Goal: Information Seeking & Learning: Learn about a topic

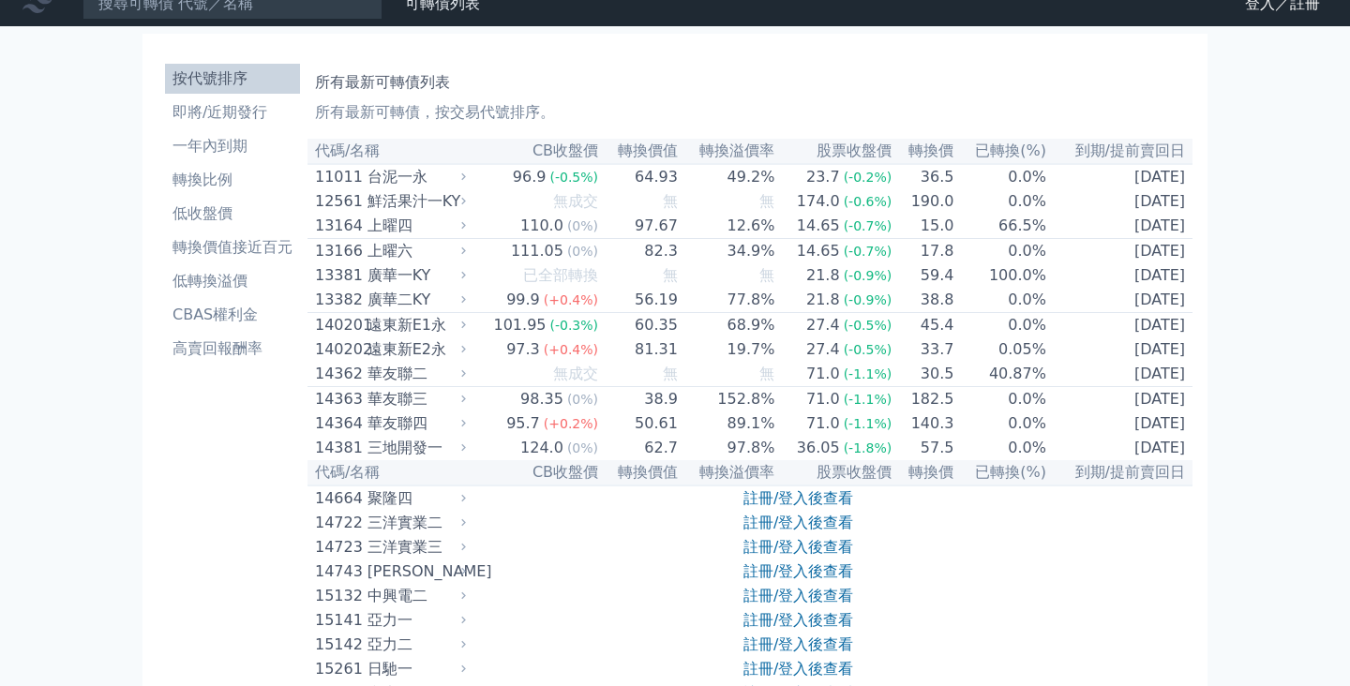
scroll to position [23, 0]
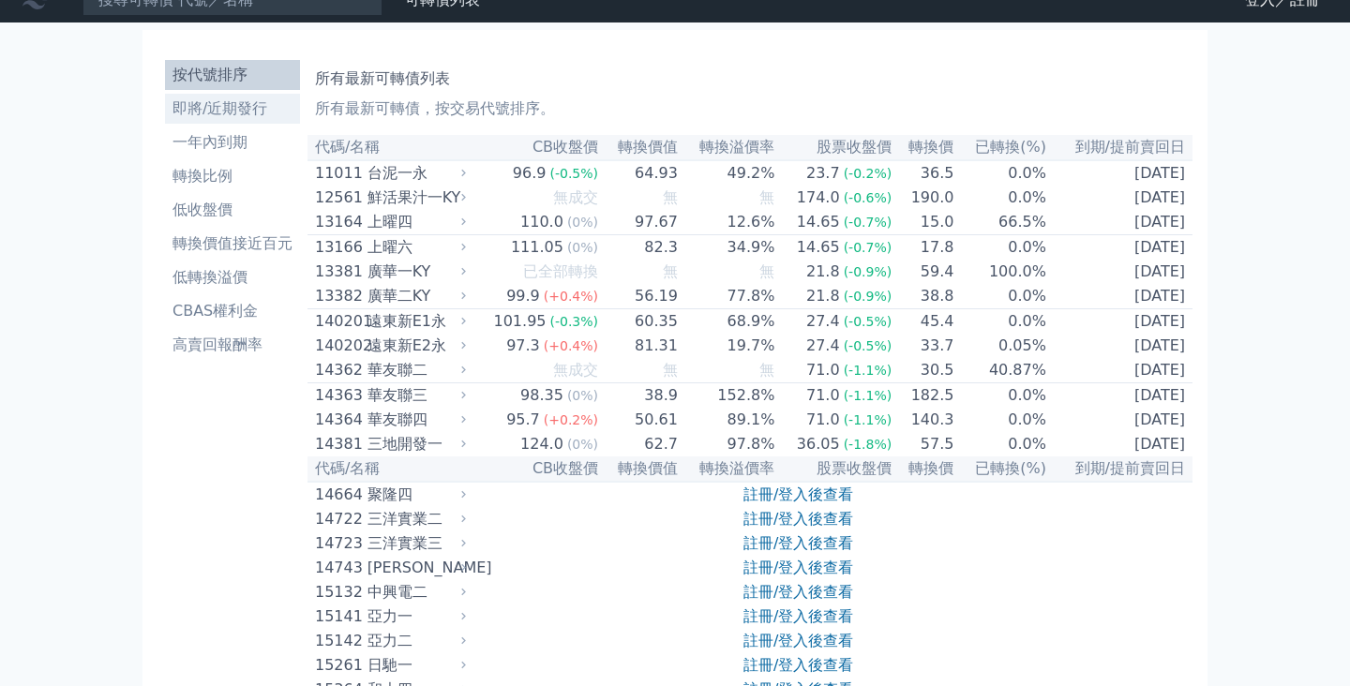
click at [219, 101] on li "即將/近期發行" at bounding box center [232, 109] width 135 height 23
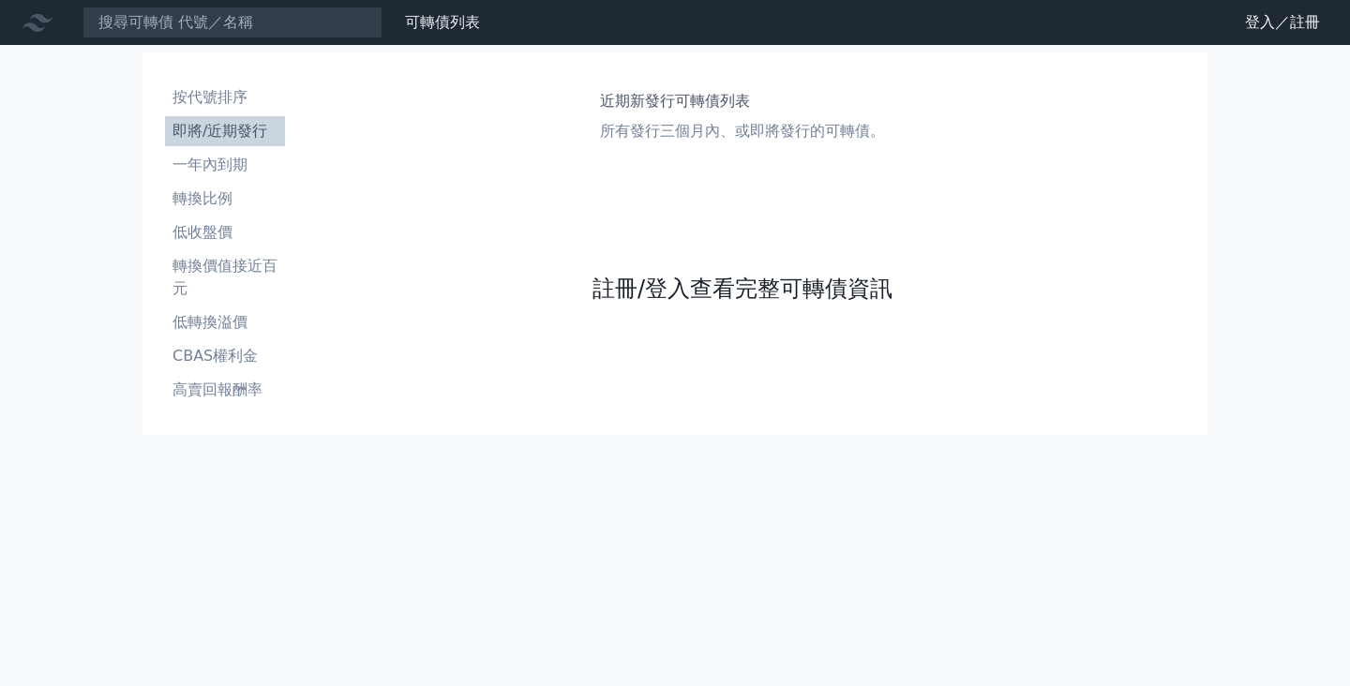
click at [667, 285] on link "註冊/登入查看完整可轉債資訊" at bounding box center [743, 289] width 300 height 30
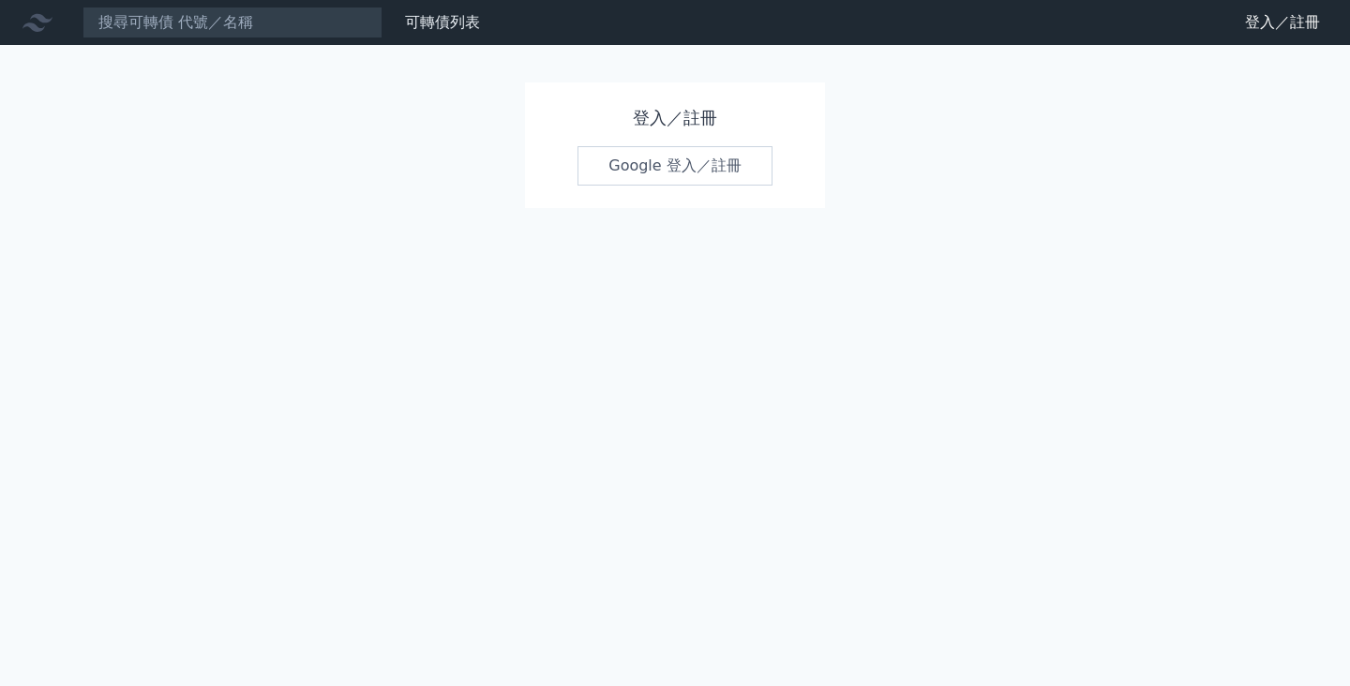
click at [653, 169] on link "Google 登入／註冊" at bounding box center [675, 165] width 195 height 39
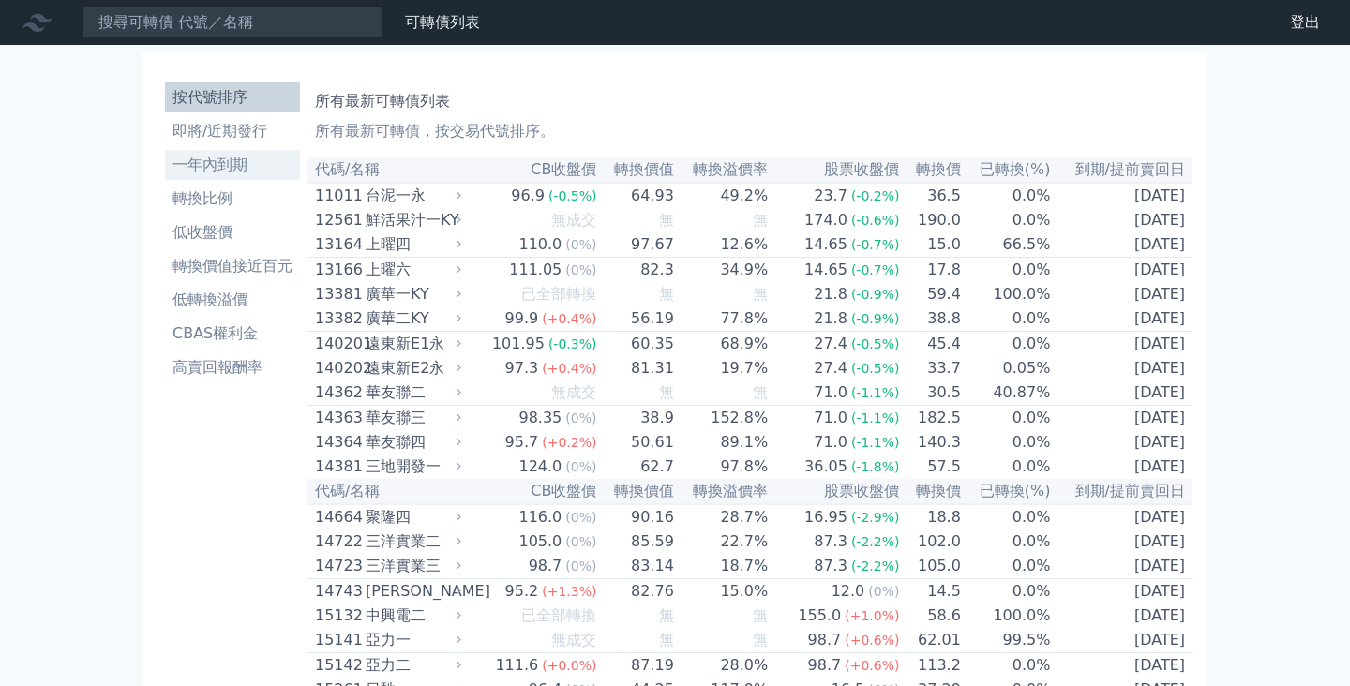
click at [234, 154] on li "一年內到期" at bounding box center [232, 165] width 135 height 23
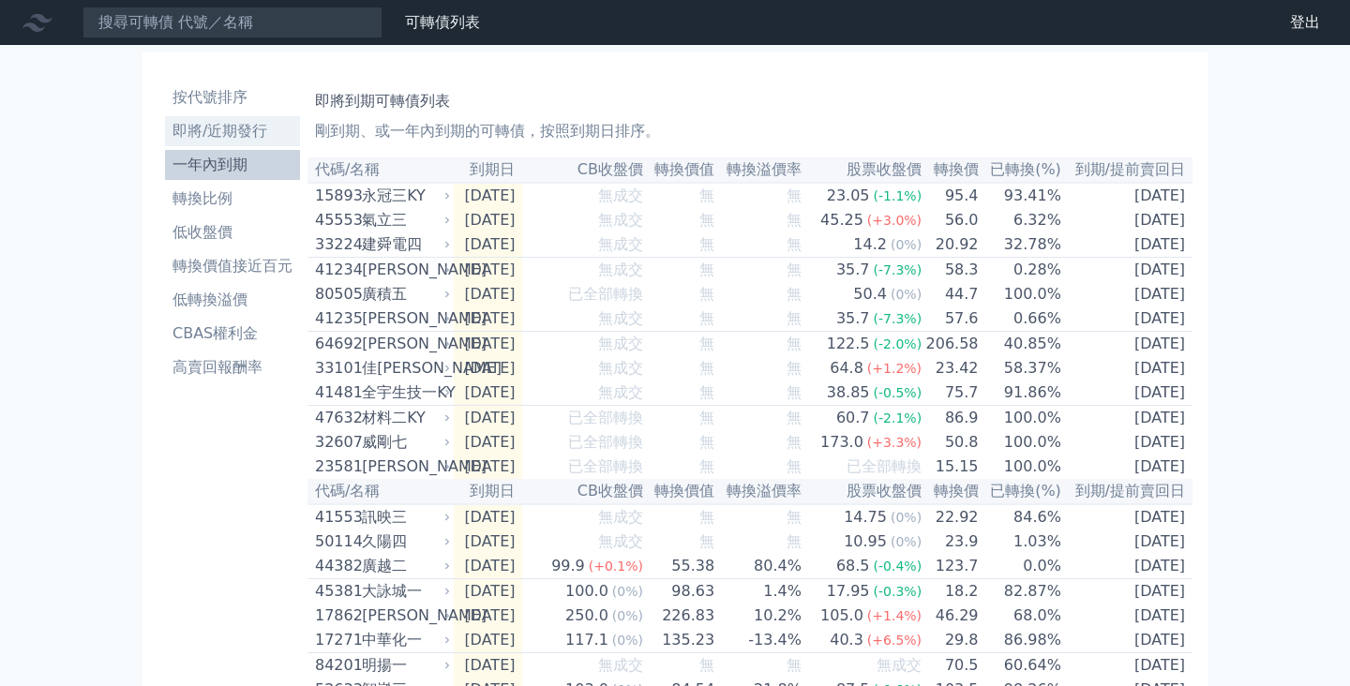
click at [249, 129] on li "即將/近期發行" at bounding box center [232, 131] width 135 height 23
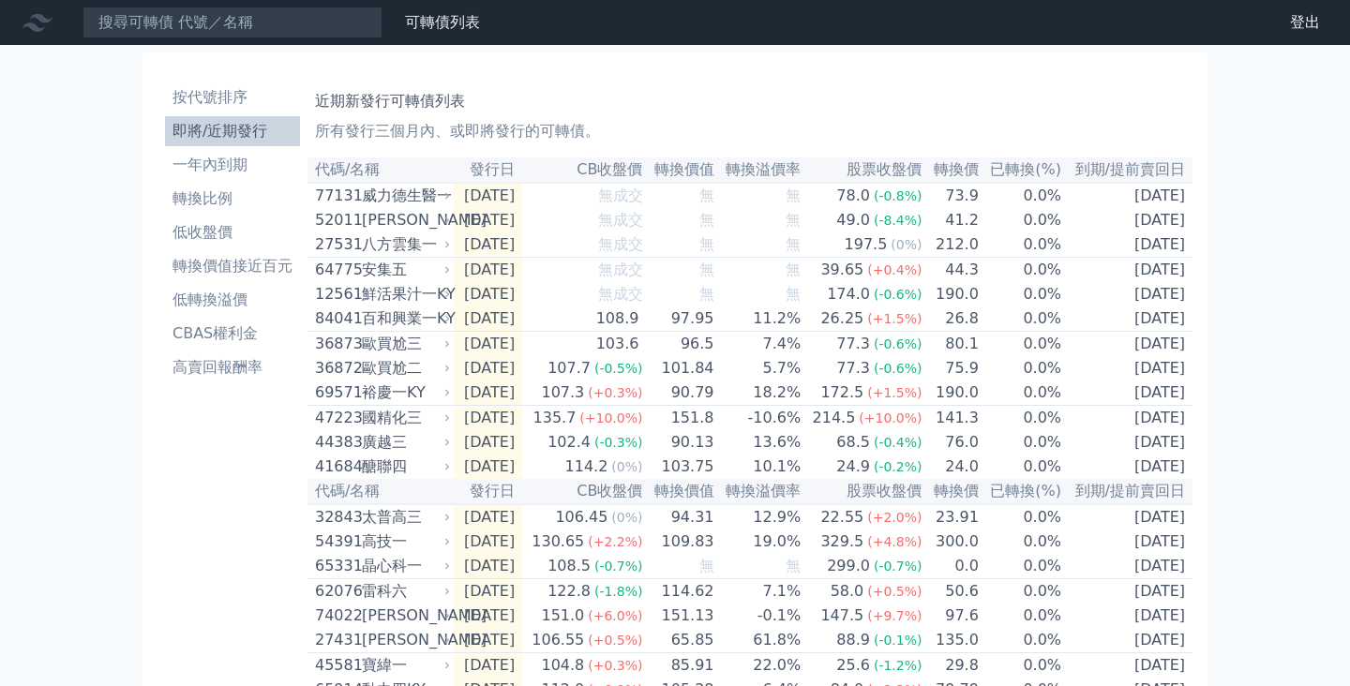
click at [241, 129] on li "即將/近期發行" at bounding box center [232, 131] width 135 height 23
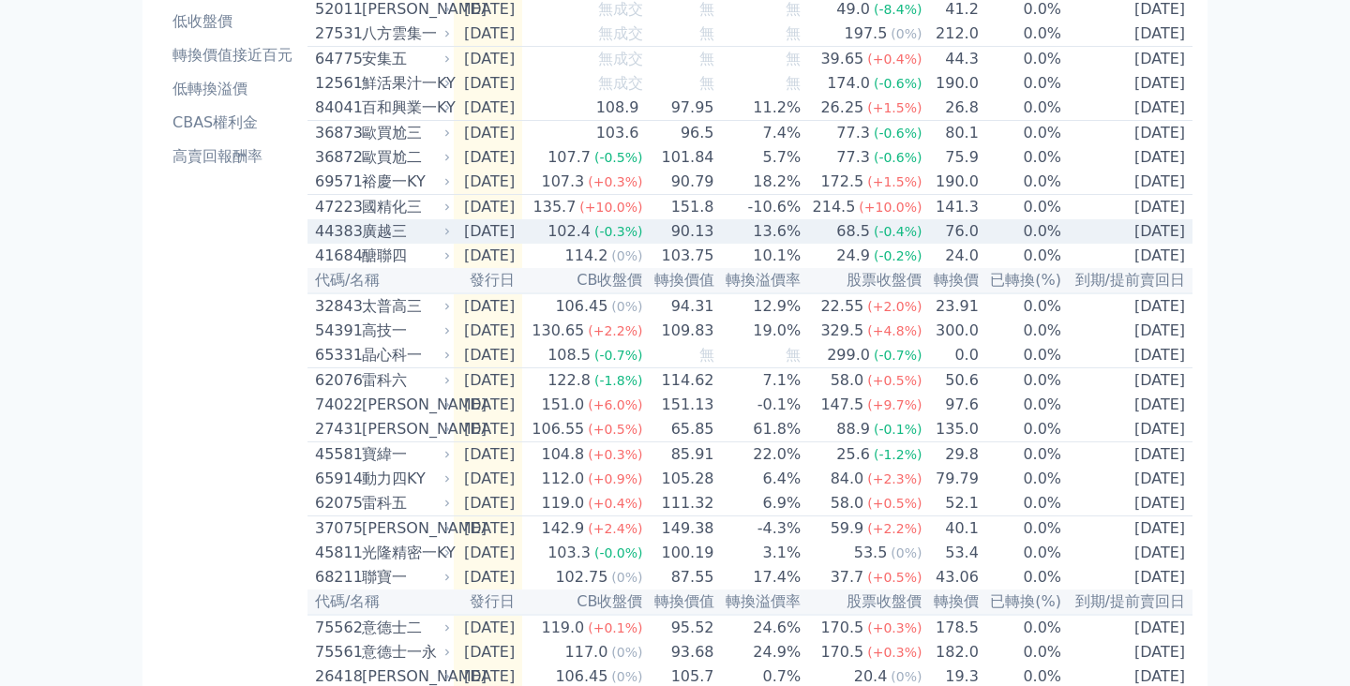
scroll to position [234, 0]
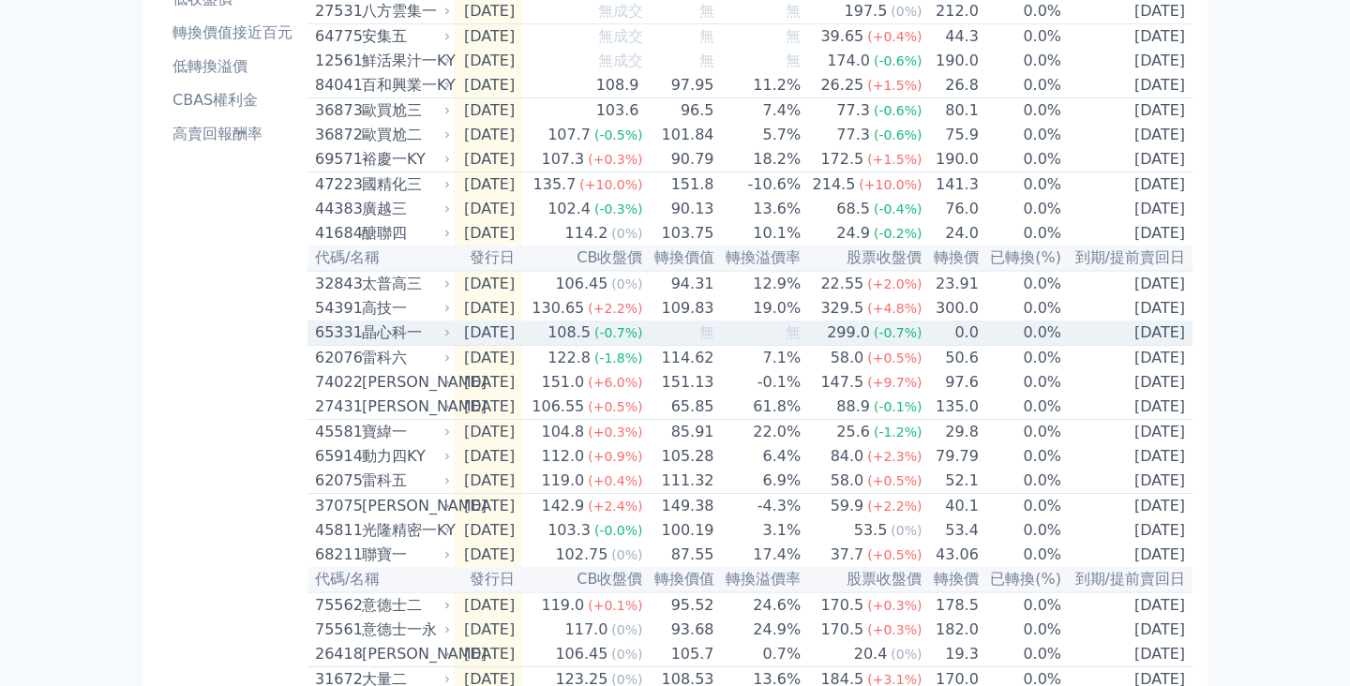
click at [379, 344] on div "晶心科一" at bounding box center [404, 333] width 84 height 23
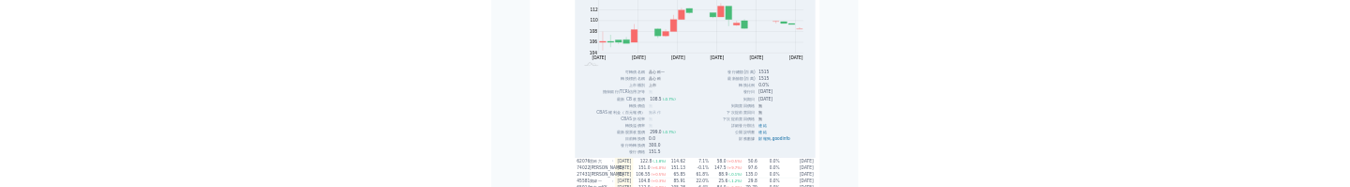
scroll to position [615, 0]
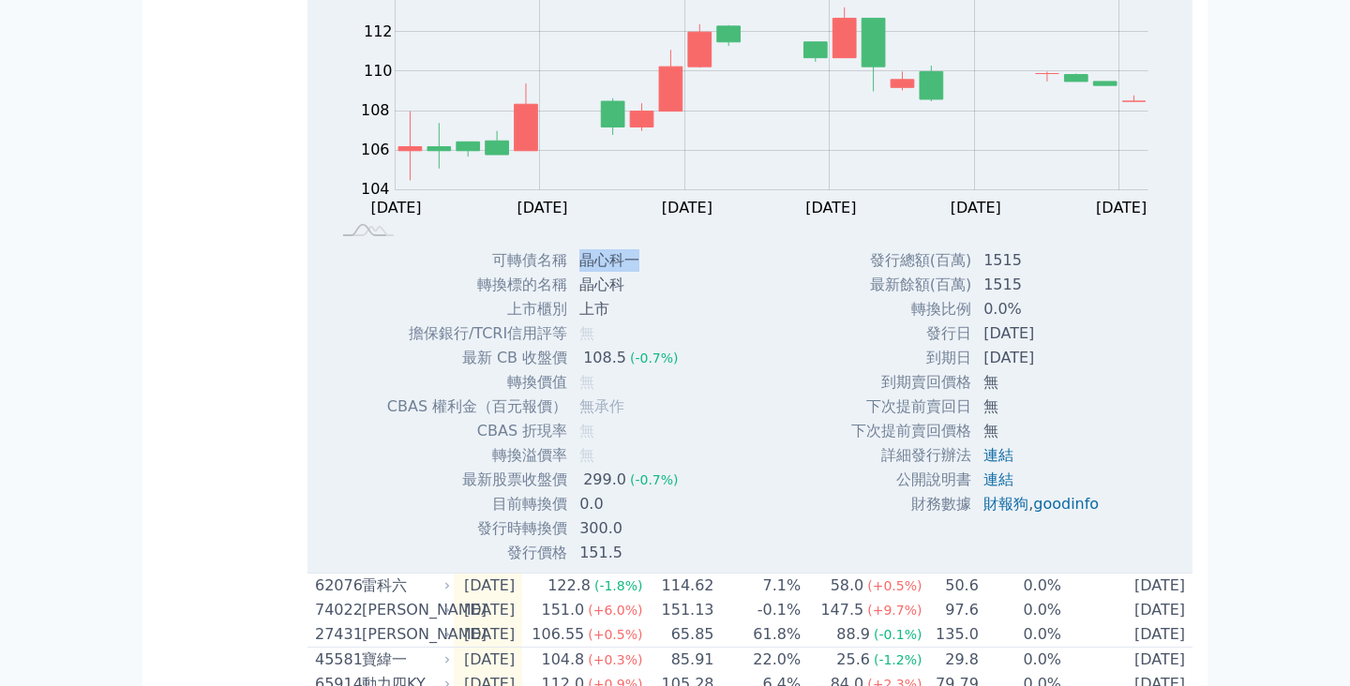
drag, startPoint x: 581, startPoint y: 292, endPoint x: 640, endPoint y: 296, distance: 59.3
click at [640, 273] on td "晶心科一" at bounding box center [630, 261] width 125 height 24
copy td "晶心科一"
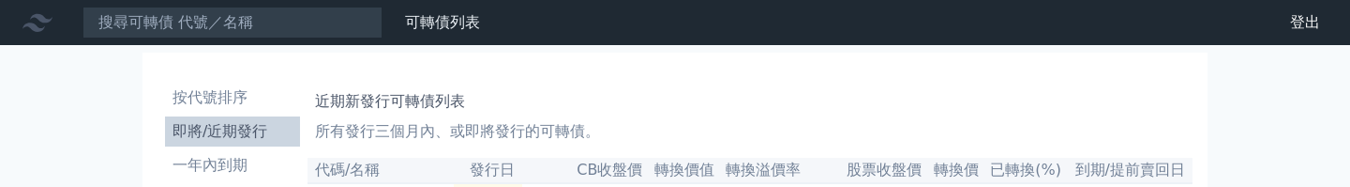
scroll to position [615, 0]
